Goal: Complete application form

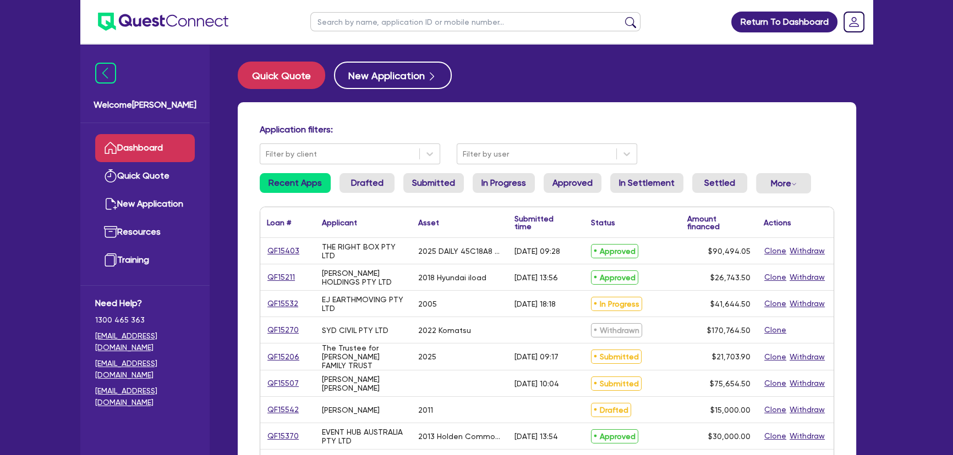
click at [369, 24] on input "text" at bounding box center [475, 21] width 330 height 19
paste input "Toby Morgan"
type input "Toby Morgan"
click at [622, 17] on button "submit" at bounding box center [631, 24] width 18 height 15
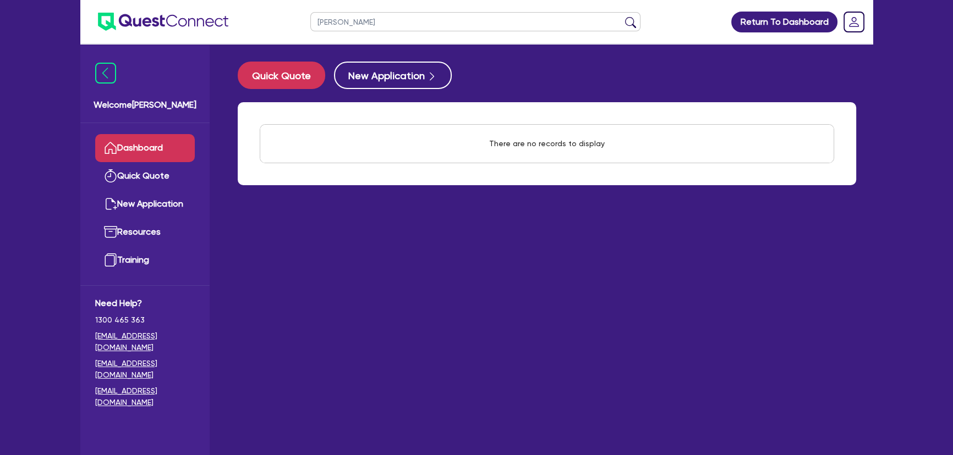
click at [634, 24] on button "submit" at bounding box center [631, 24] width 18 height 15
click at [335, 22] on input "Toby Morgan" at bounding box center [475, 21] width 330 height 19
click at [335, 23] on input "Toby Morgan" at bounding box center [475, 21] width 330 height 19
click at [631, 19] on button "submit" at bounding box center [631, 24] width 18 height 15
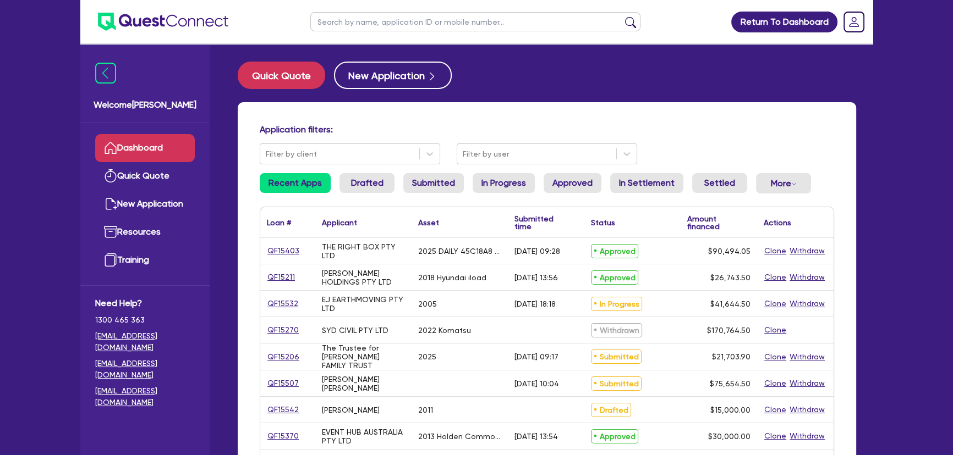
click at [390, 20] on input "text" at bounding box center [475, 21] width 330 height 19
paste input "Toby Morgan"
type input "Toby Morgan"
click at [622, 17] on button "submit" at bounding box center [631, 24] width 18 height 15
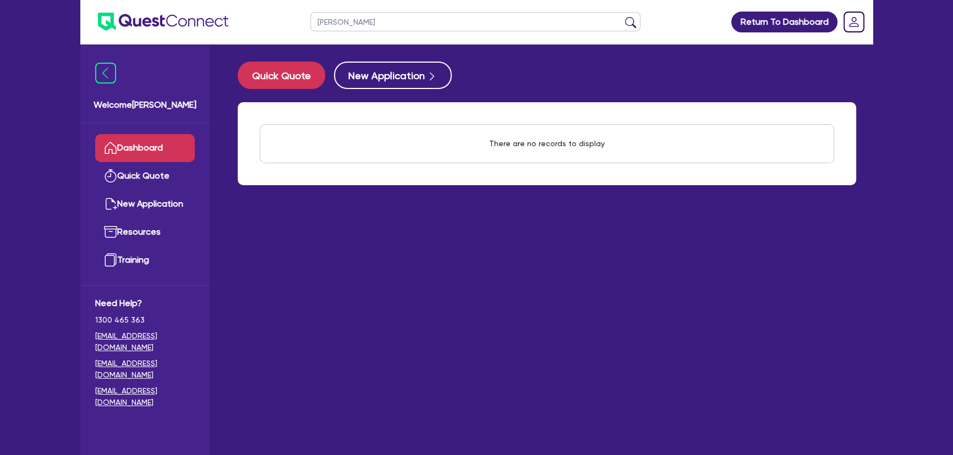
click at [360, 28] on input "Toby Morgan" at bounding box center [475, 21] width 330 height 19
click at [550, 76] on div "Quick Quote New Application" at bounding box center [547, 76] width 618 height 28
click at [616, 20] on input "text" at bounding box center [475, 21] width 330 height 19
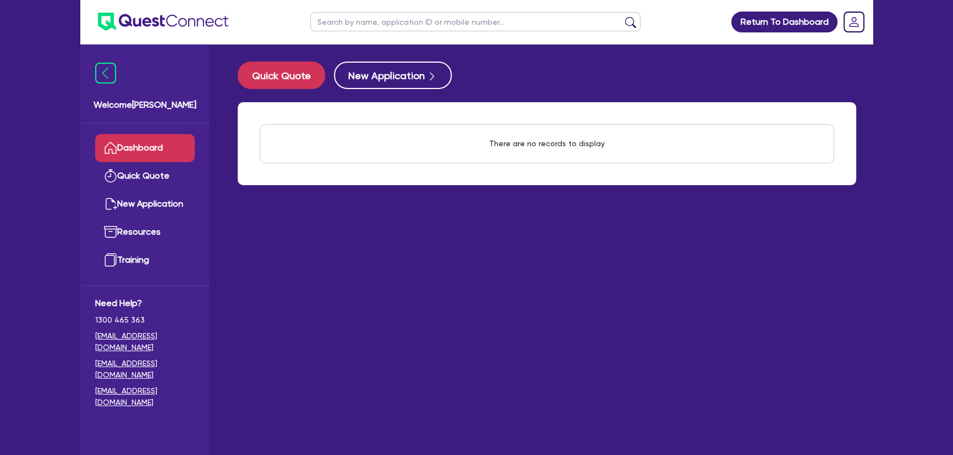
click at [632, 17] on button "submit" at bounding box center [631, 24] width 18 height 15
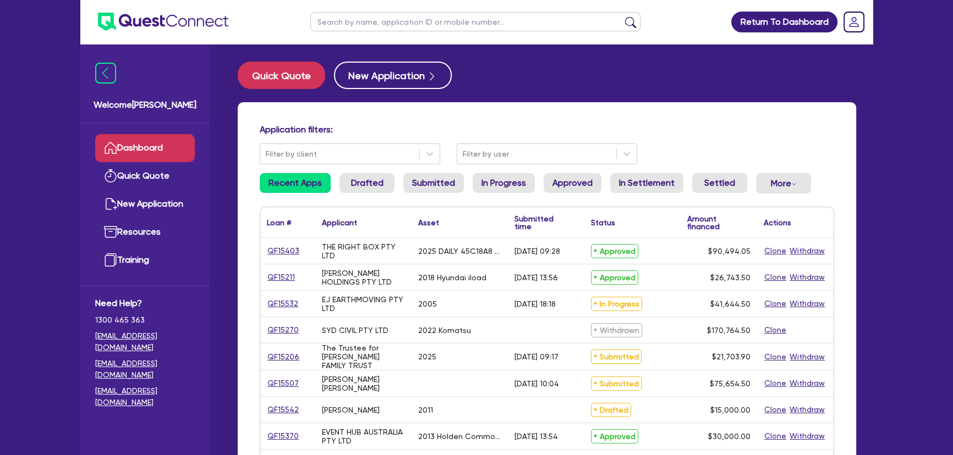
click at [371, 28] on input "text" at bounding box center [475, 21] width 330 height 19
paste input "MORGAN, TOBY JACK"
type input "MORGAN, TOBY JACK"
click at [622, 17] on button "submit" at bounding box center [631, 24] width 18 height 15
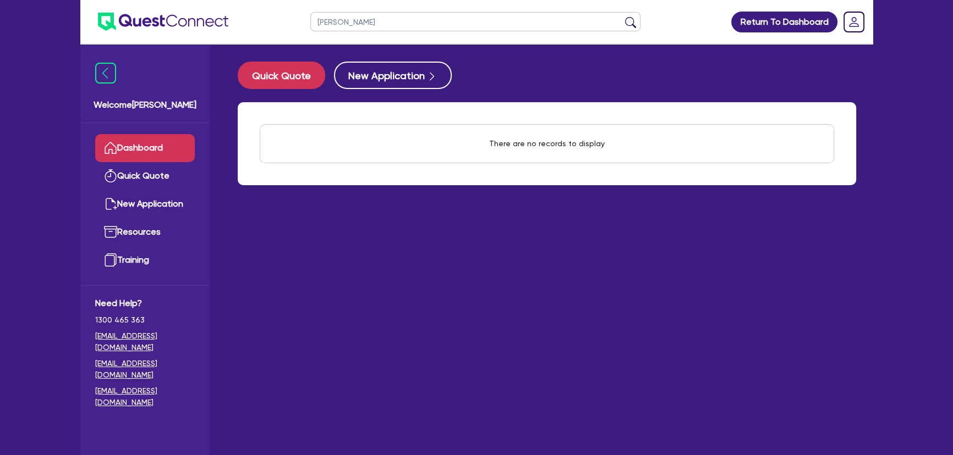
click at [639, 26] on button "submit" at bounding box center [631, 24] width 18 height 15
click at [635, 24] on button "submit" at bounding box center [631, 24] width 18 height 15
click at [633, 24] on button "submit" at bounding box center [631, 24] width 18 height 15
click at [150, 18] on img at bounding box center [163, 22] width 130 height 18
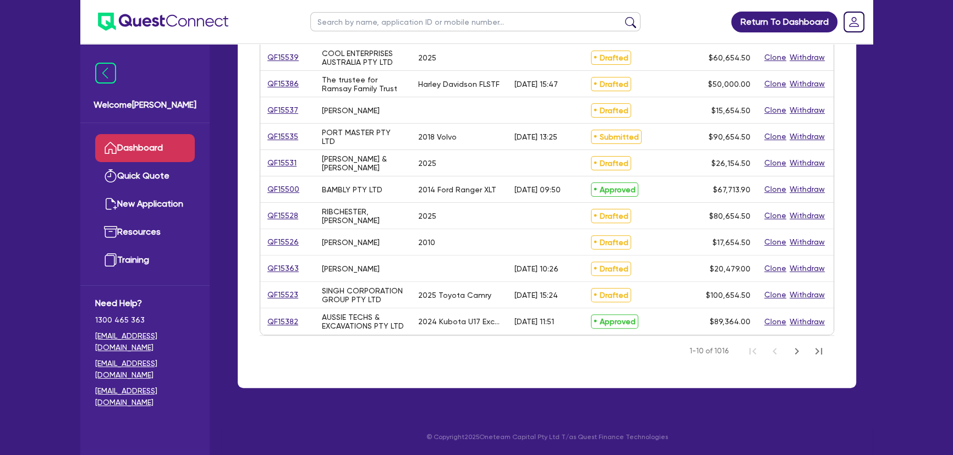
scroll to position [82, 0]
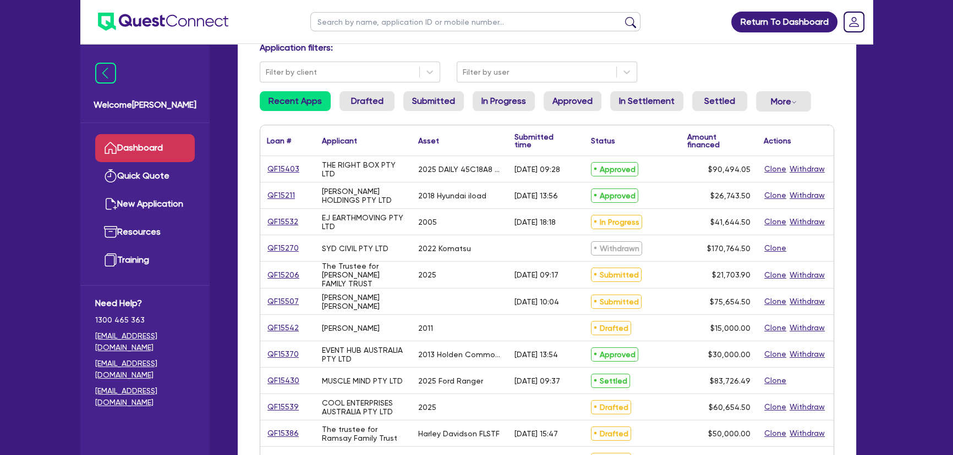
click at [447, 24] on input "text" at bounding box center [475, 21] width 330 height 19
paste input "Pride Earthworx Pty Ltd"
type input "Pride Earthworx Pty Ltd"
click at [622, 17] on button "submit" at bounding box center [631, 24] width 18 height 15
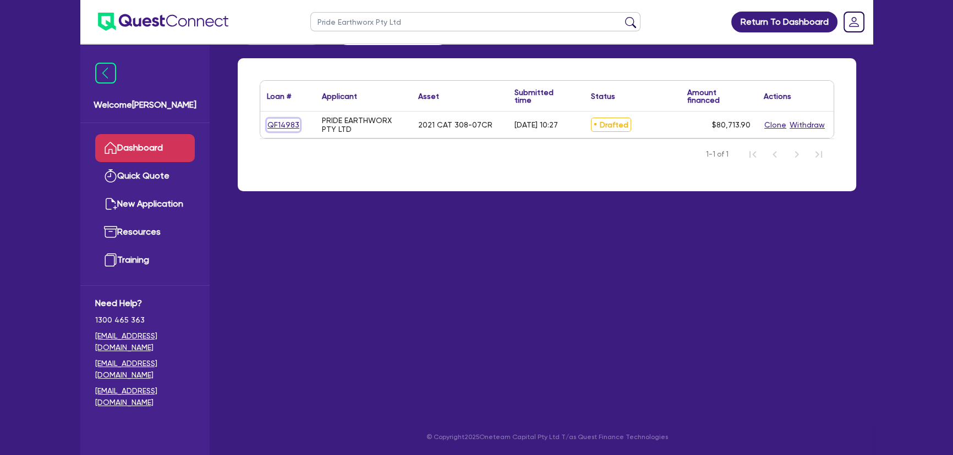
click at [292, 127] on link "QF14983" at bounding box center [283, 125] width 33 height 13
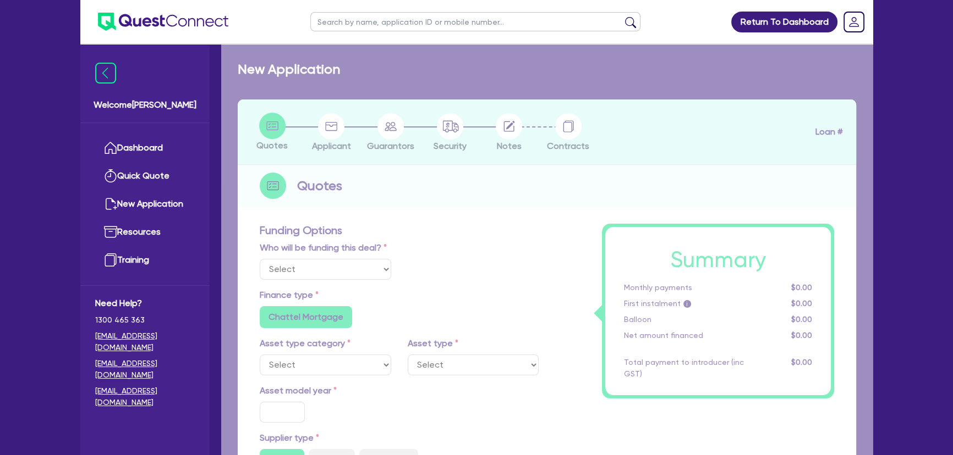
select select "Other"
select select "PRIMARY_ASSETS"
type input "2021"
type input "100,000"
type input "20,000"
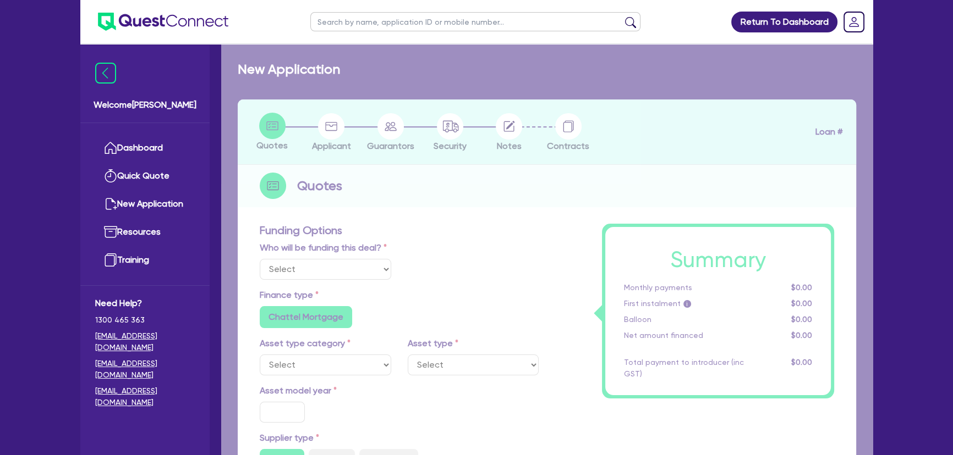
type input "7.27"
type input "5,867.9"
type input "7.99"
type input "649"
type input "1,272.73"
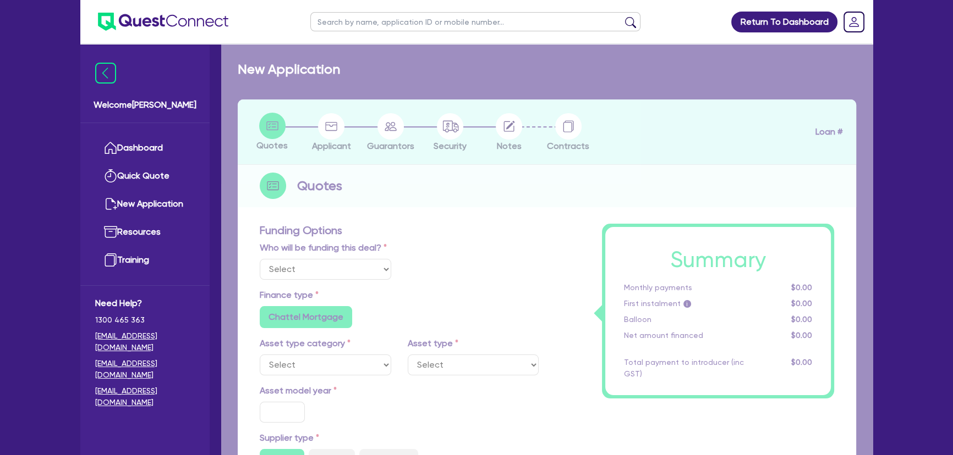
radio input "true"
radio input "false"
select select "YELLOW_GOODS_AND_EXCAVATORS"
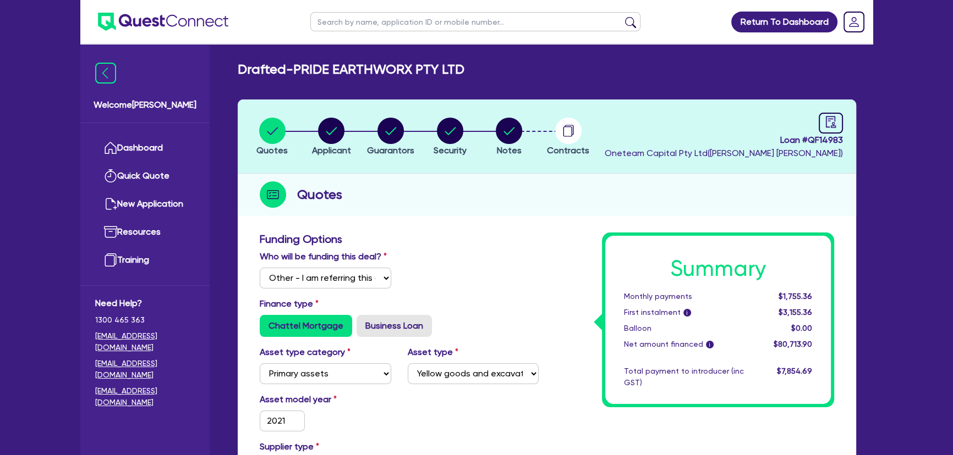
click at [522, 131] on li "Notes" at bounding box center [508, 136] width 59 height 39
click at [513, 132] on circle "button" at bounding box center [509, 131] width 26 height 26
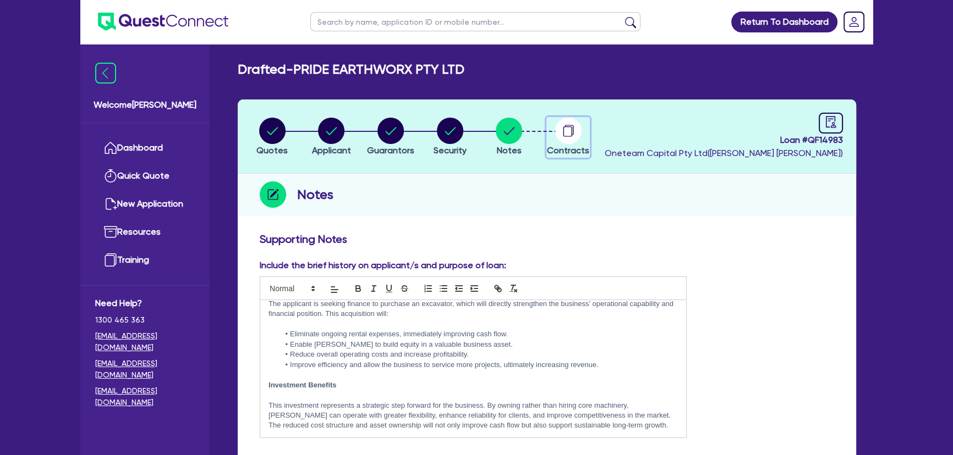
click at [561, 127] on circle "button" at bounding box center [568, 131] width 26 height 26
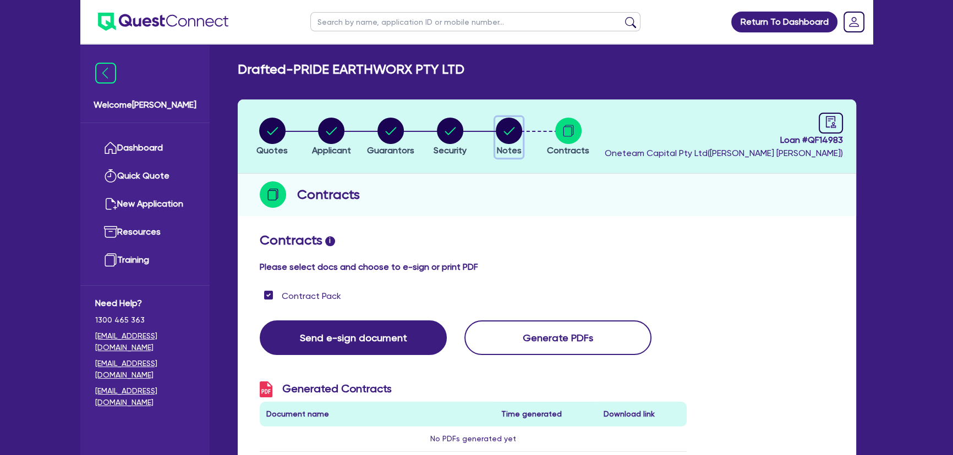
click at [508, 131] on circle "button" at bounding box center [509, 131] width 26 height 26
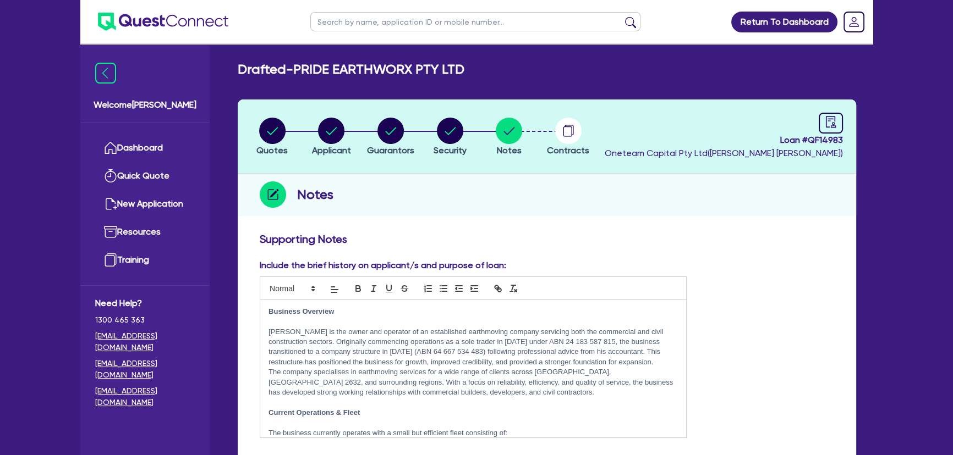
drag, startPoint x: 529, startPoint y: 268, endPoint x: 529, endPoint y: 284, distance: 16.0
click at [529, 284] on div "Include the brief history on applicant/s and purpose of loan: Business Overview…" at bounding box center [472, 348] width 443 height 179
click at [341, 117] on button "Applicant" at bounding box center [331, 137] width 40 height 41
select select "COMPANY"
select select "BUILDING_CONSTRUCTION"
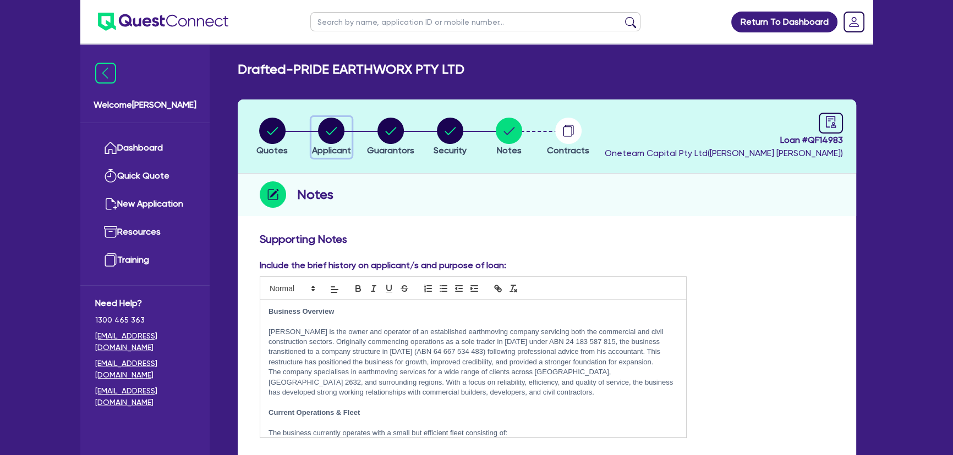
select select "BUSINESSES_CONSTRUCTION_SERVICES"
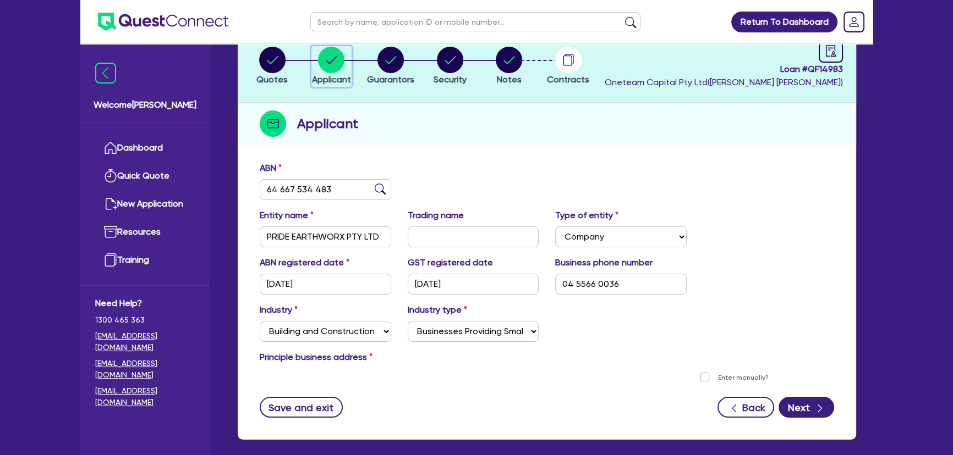
scroll to position [121, 0]
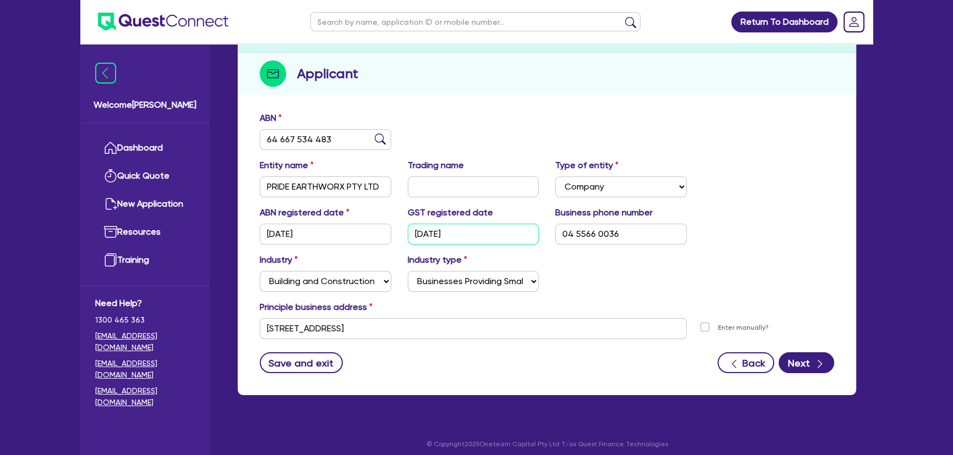
drag, startPoint x: 470, startPoint y: 234, endPoint x: 369, endPoint y: 231, distance: 101.3
click at [369, 231] on div "ABN registered date 27/04/2023 GST registered date 27/04/2023 Business phone nu…" at bounding box center [546, 229] width 591 height 47
click at [466, 230] on input "27/04/2023" at bounding box center [473, 234] width 131 height 21
drag, startPoint x: 468, startPoint y: 233, endPoint x: 402, endPoint y: 232, distance: 66.6
click at [403, 233] on div "GST registered date 27/04/2023" at bounding box center [473, 225] width 148 height 39
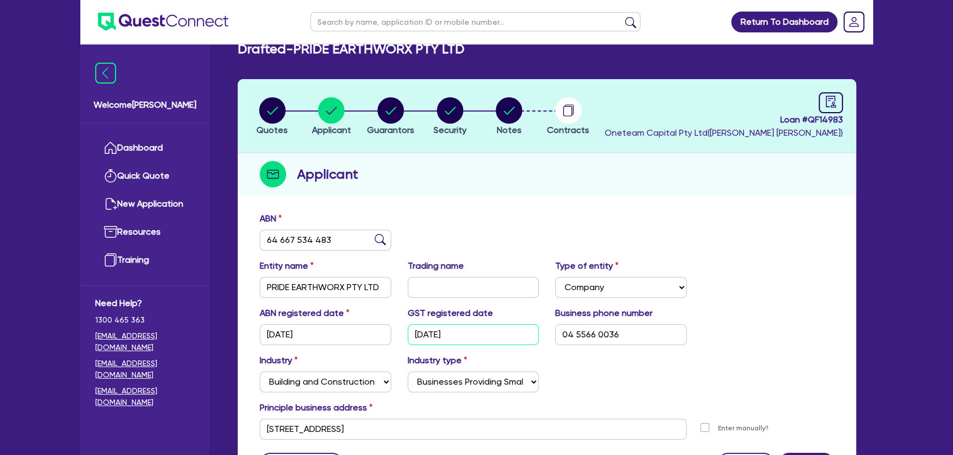
scroll to position [0, 0]
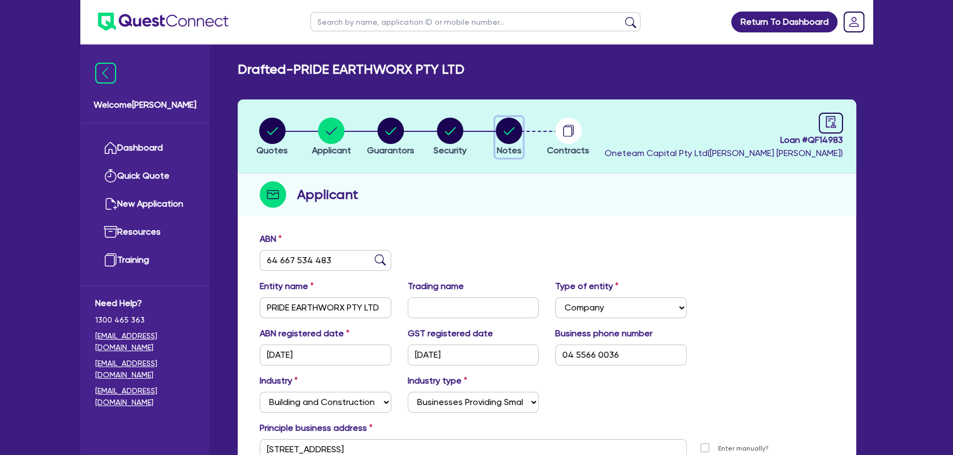
click at [504, 141] on circle "button" at bounding box center [509, 131] width 26 height 26
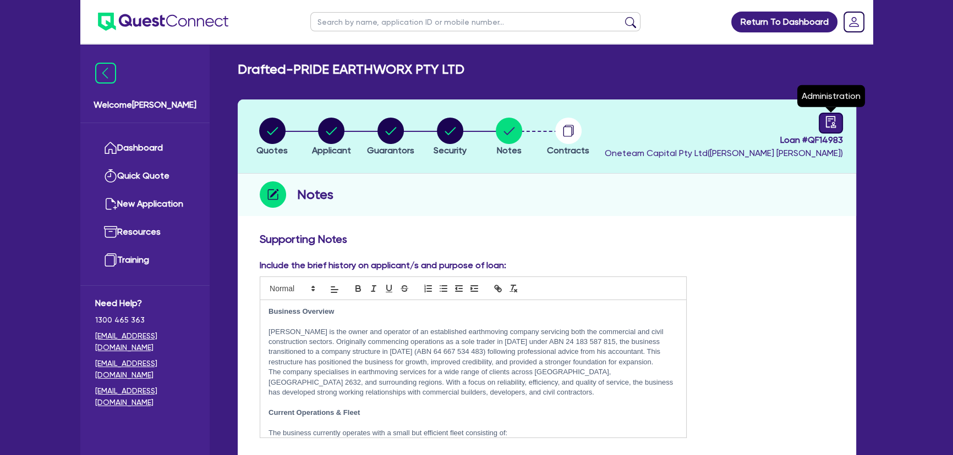
click at [827, 118] on icon "audit" at bounding box center [831, 122] width 12 height 12
select select "DRAFTED_AMENDED"
select select "Angle Finance"
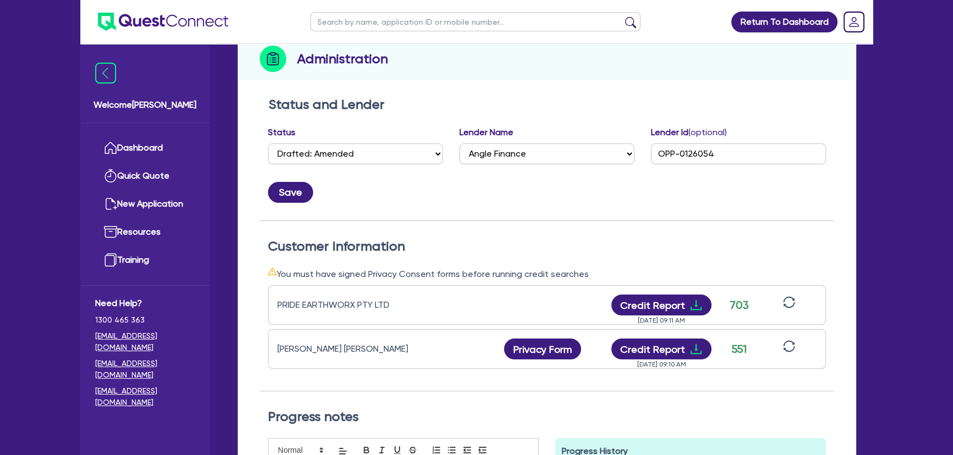
scroll to position [150, 0]
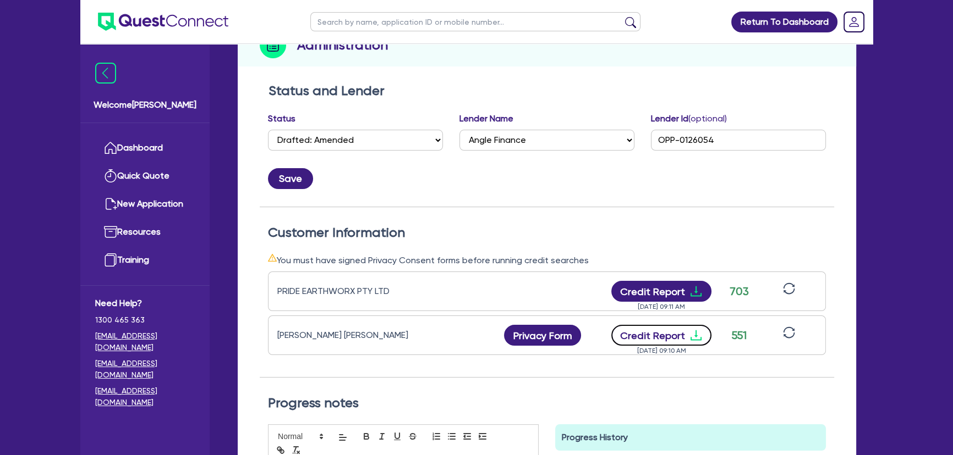
click at [692, 339] on icon "download" at bounding box center [695, 336] width 11 height 10
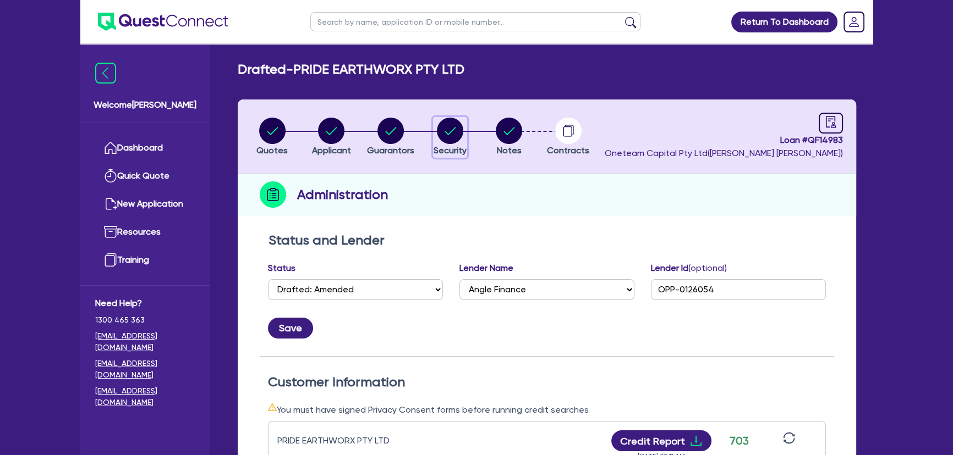
click at [455, 143] on button "Security" at bounding box center [450, 137] width 34 height 41
select select "PRIMARY_ASSETS"
select select "YELLOW_GOODS_AND_EXCAVATORS"
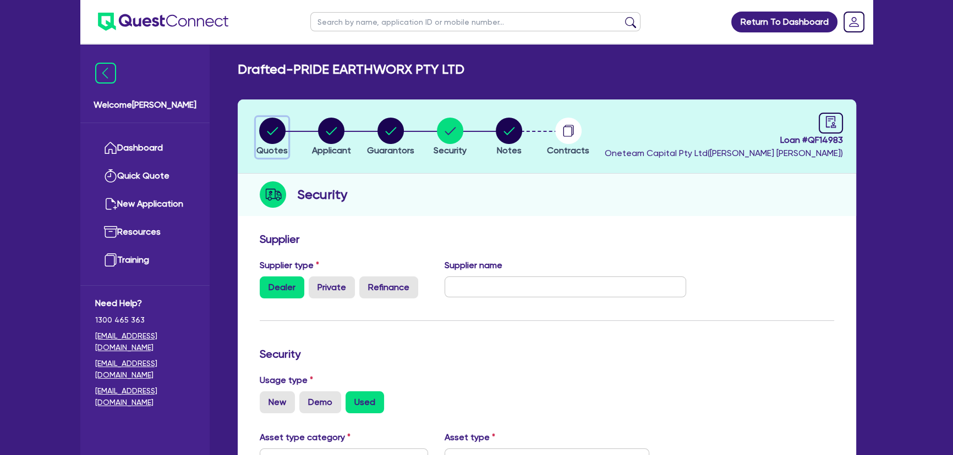
click at [266, 129] on circle "button" at bounding box center [272, 131] width 26 height 26
select select "Other"
select select "PRIMARY_ASSETS"
select select "YELLOW_GOODS_AND_EXCAVATORS"
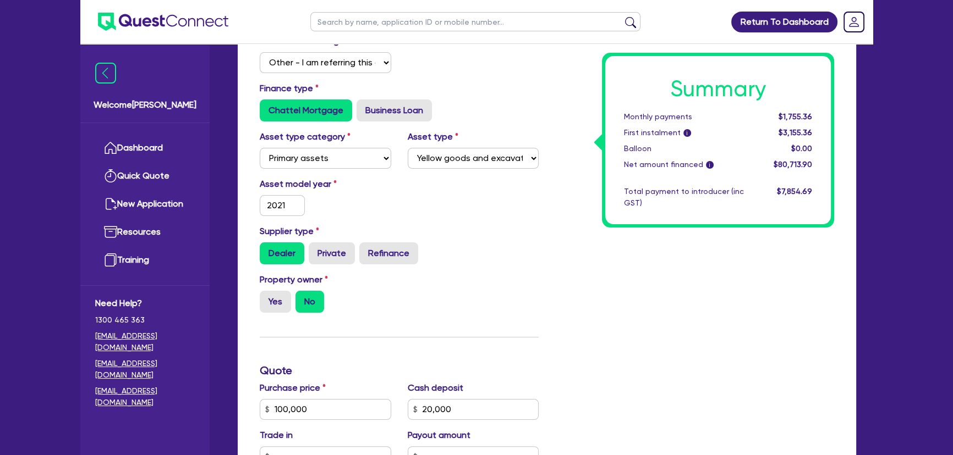
scroll to position [300, 0]
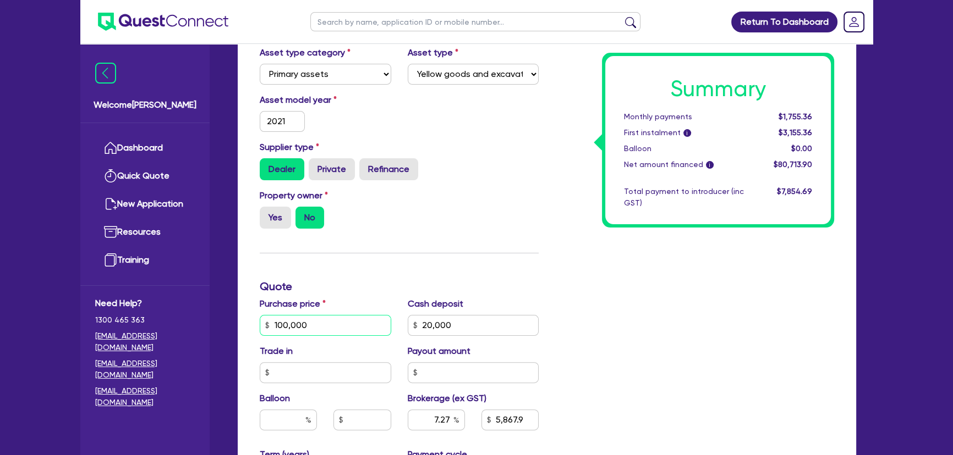
click at [306, 328] on input "100,000" at bounding box center [325, 325] width 131 height 21
type input "1"
type input "20,000"
type input "5,867.9"
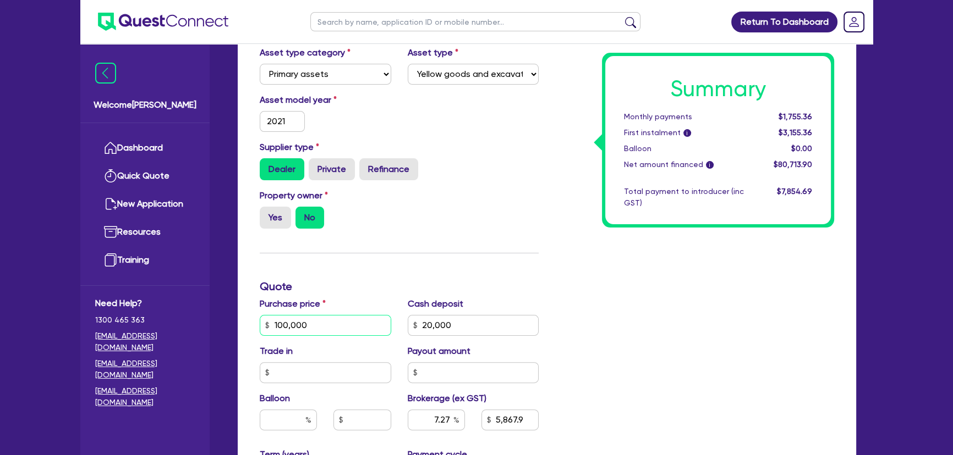
type input "1,272.73"
type input "10"
type input "20,000"
type input "5,867.9"
type input "1,272.73"
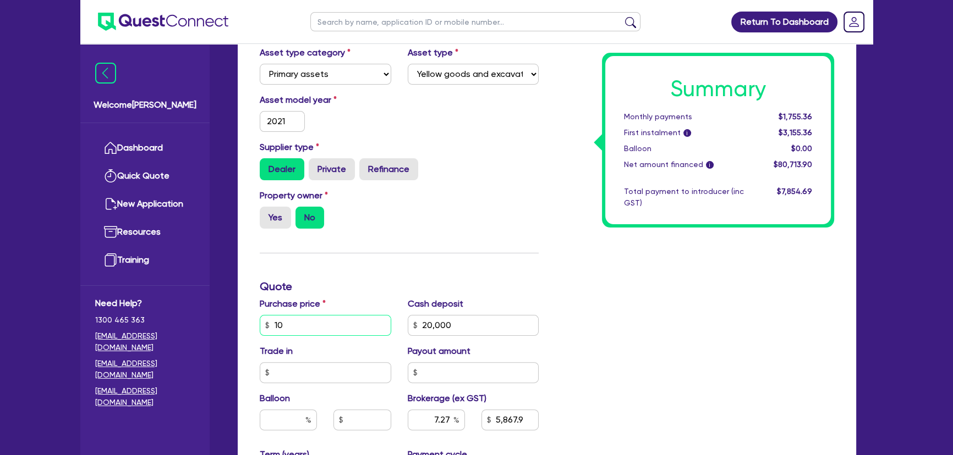
type input "103"
type input "20,000"
type input "5,867.9"
type input "1,272.73"
type input "1,030"
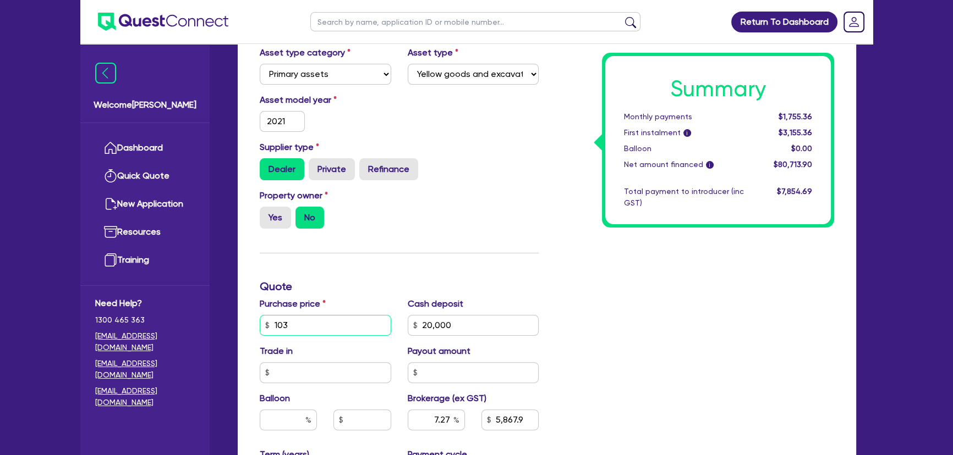
type input "20,000"
type input "5,867.9"
type input "1,272.73"
type input "10,300"
type input "20,000"
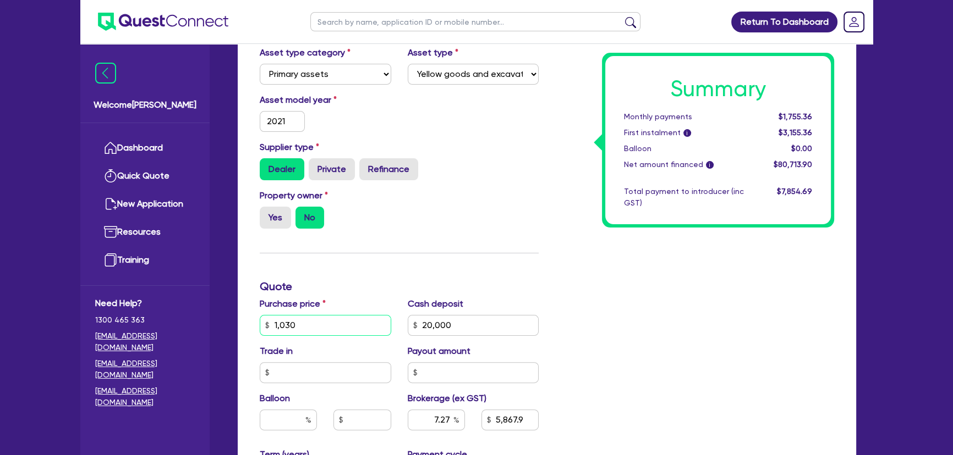
type input "5,867.9"
type input "1,272.73"
type input "103,000"
type input "20,000"
type input "5,867.9"
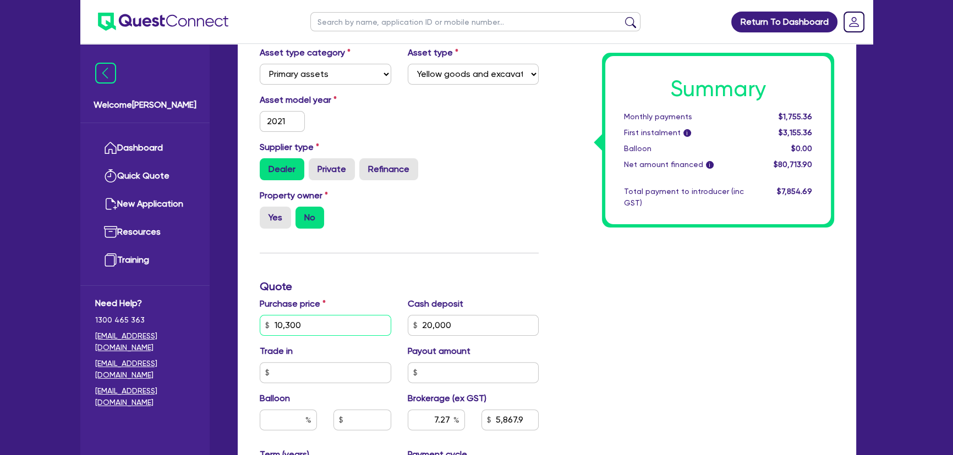
type input "1,272.73"
type input "103,000"
type input "20,000"
type input "5,867.9"
type input "1,272.73"
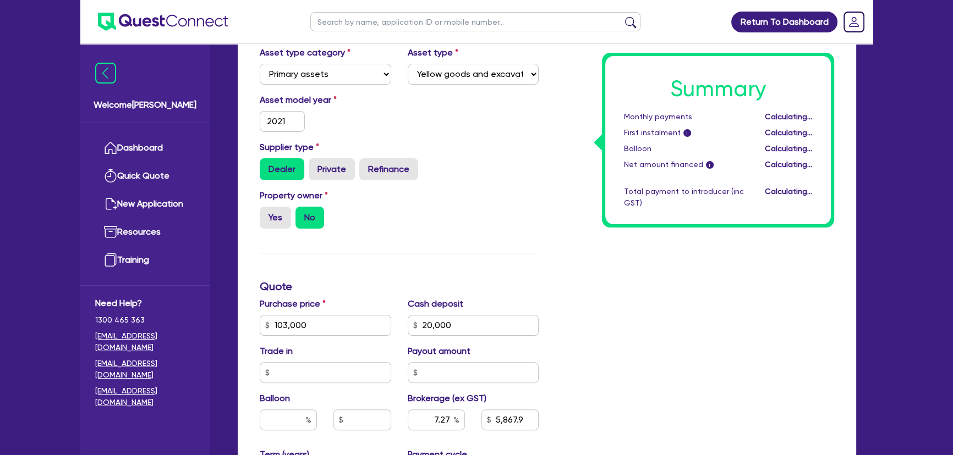
click at [491, 309] on div "Cash deposit 20,000" at bounding box center [473, 317] width 148 height 39
type input "20,000"
type input "6,086"
type input "1,272.73"
click at [473, 331] on input "20,000" at bounding box center [473, 325] width 131 height 21
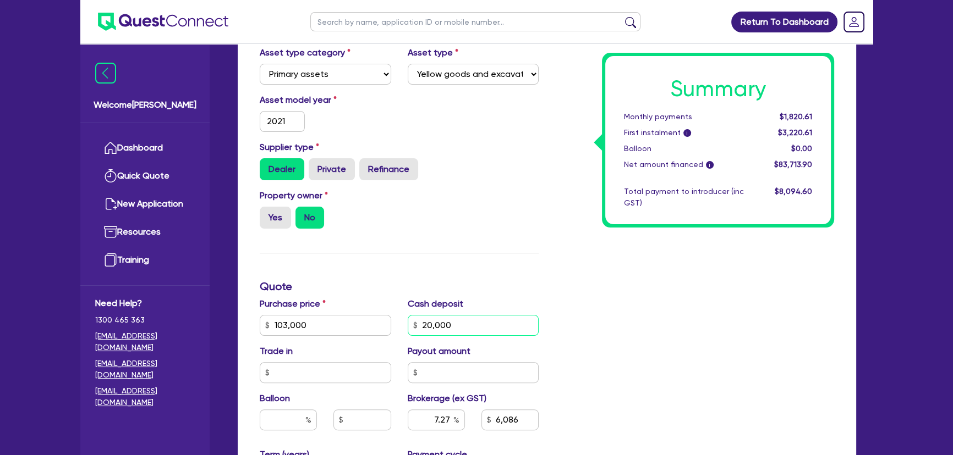
click at [473, 331] on input "20,000" at bounding box center [473, 325] width 131 height 21
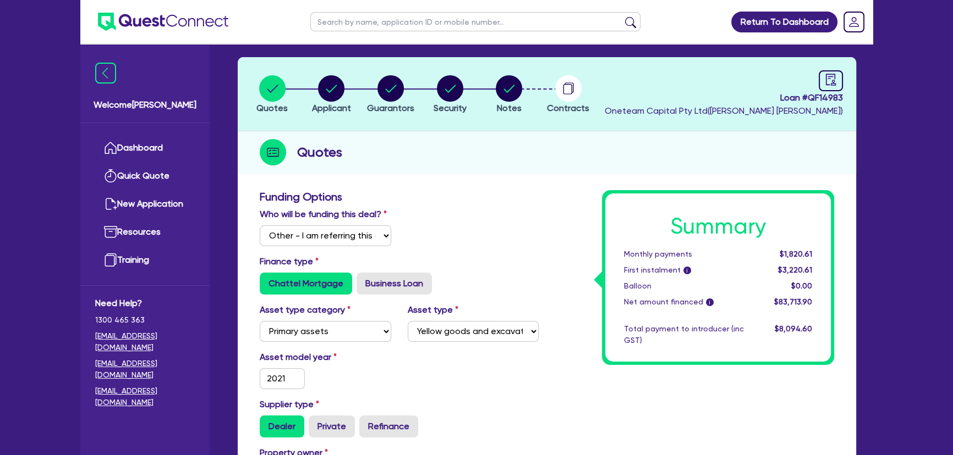
scroll to position [0, 0]
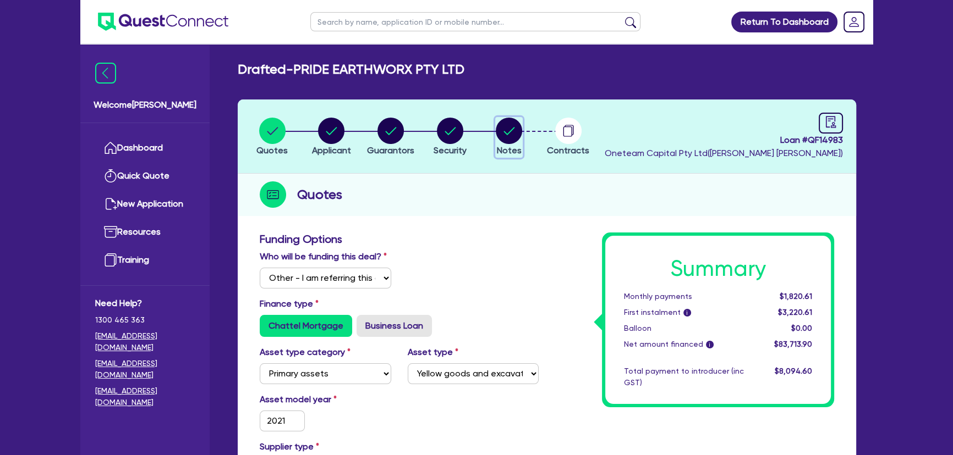
type input "20,000"
type input "6,086"
type input "1,272.73"
click at [517, 140] on circle "button" at bounding box center [509, 131] width 26 height 26
type input "20,000"
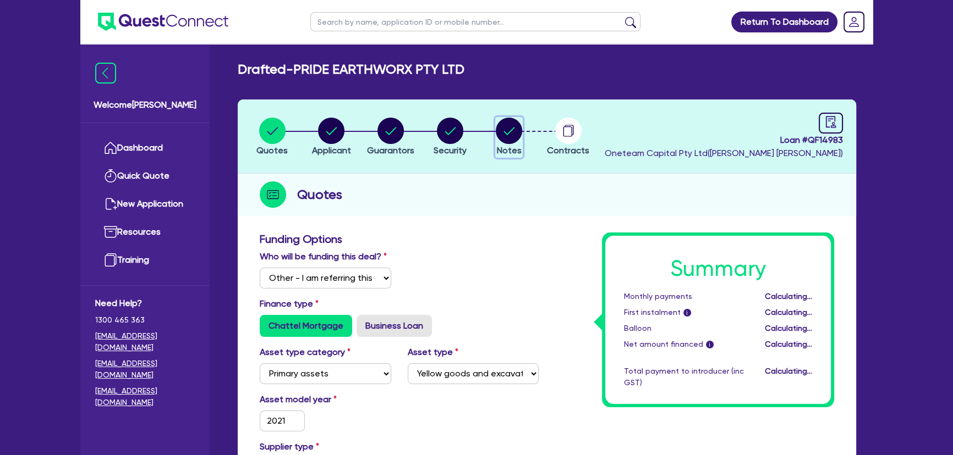
type input "6,086"
type input "1,272.73"
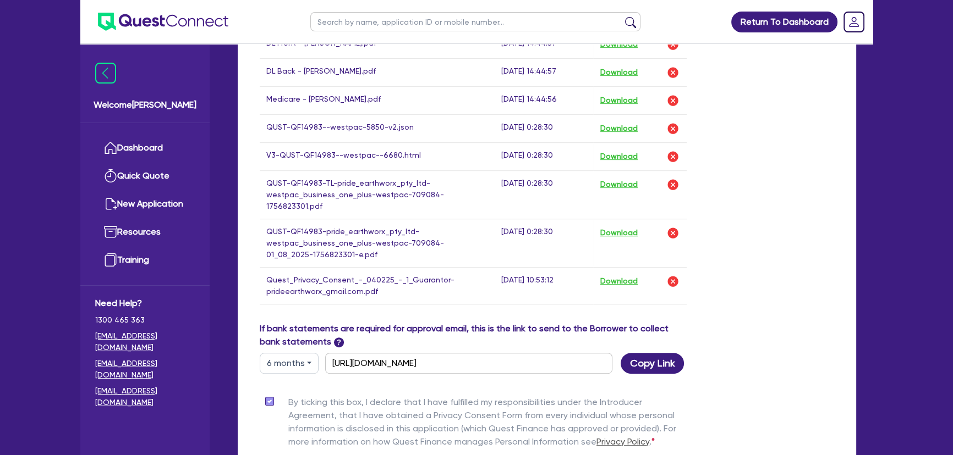
scroll to position [743, 0]
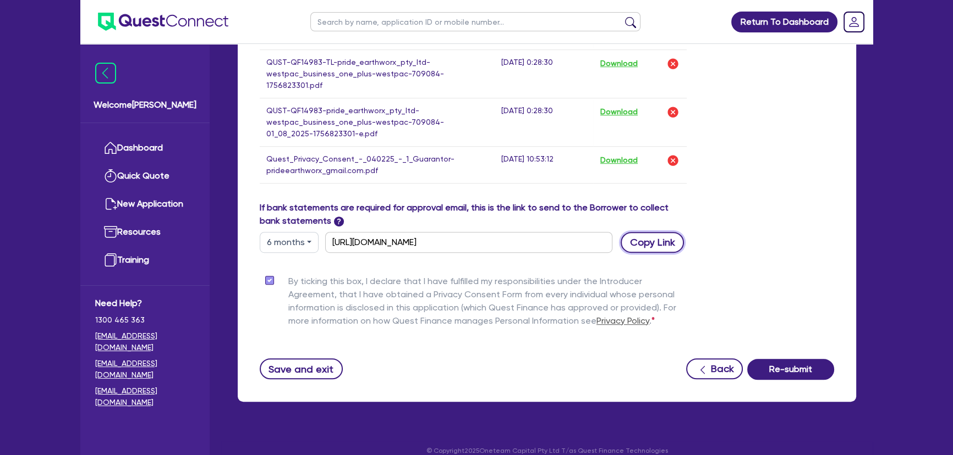
click at [644, 232] on button "Copy Link" at bounding box center [651, 242] width 63 height 21
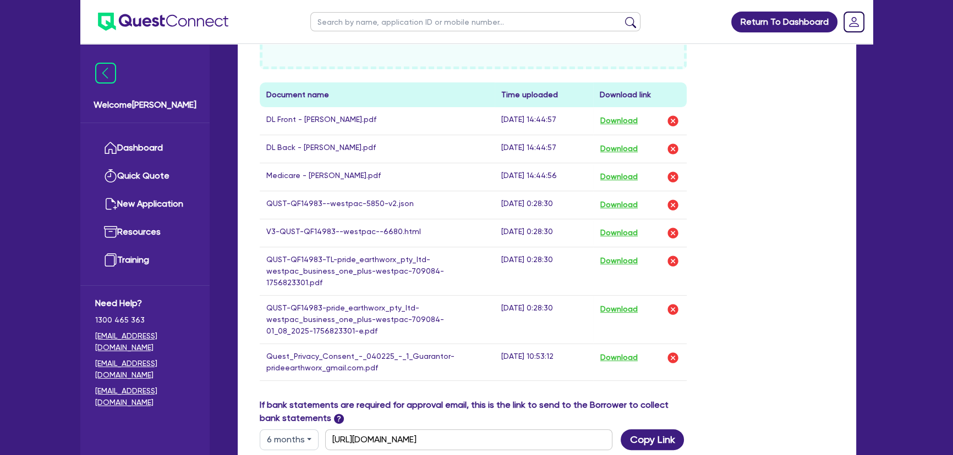
scroll to position [650, 0]
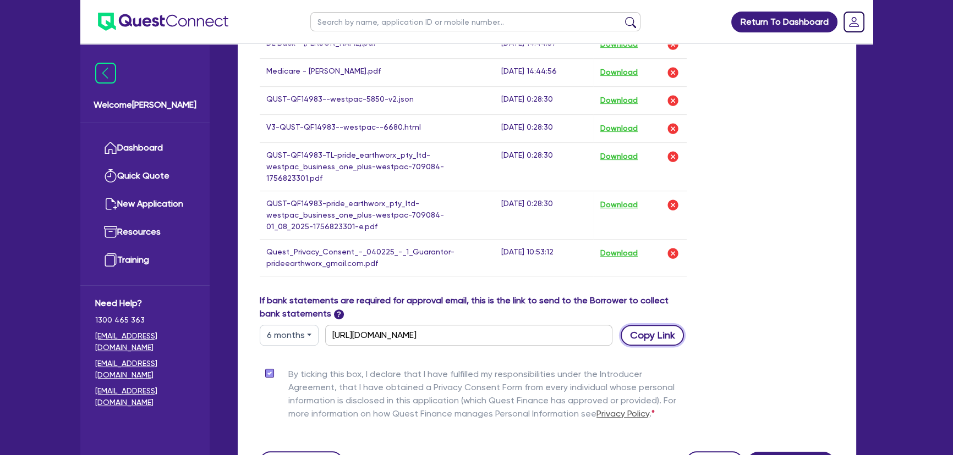
click at [658, 325] on button "Copy Link" at bounding box center [651, 335] width 63 height 21
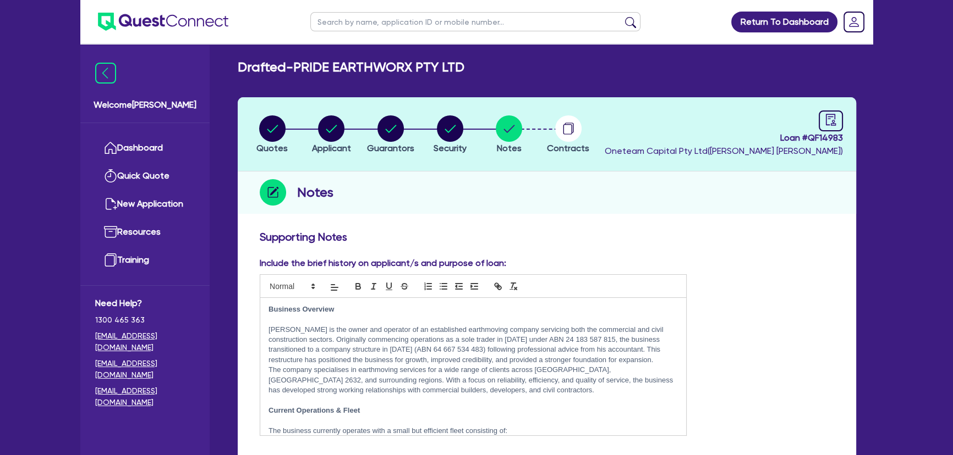
scroll to position [0, 0]
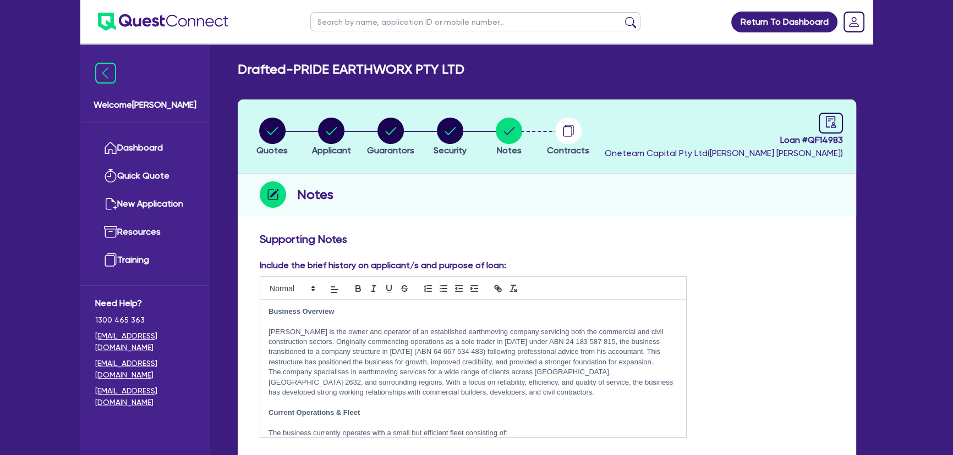
click at [146, 21] on img at bounding box center [163, 22] width 130 height 18
